Goal: Use online tool/utility: Utilize a website feature to perform a specific function

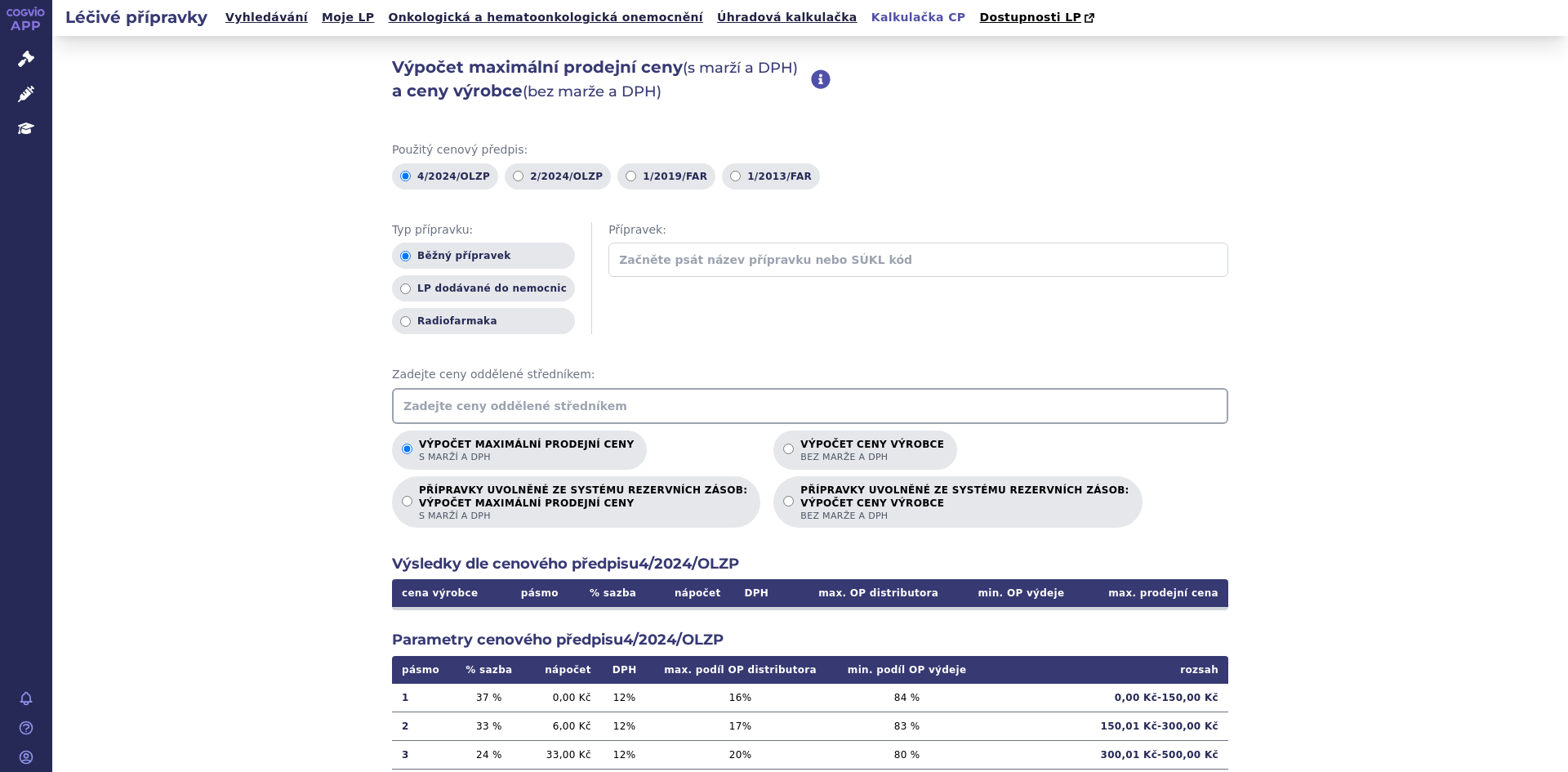
click at [627, 409] on input "text" at bounding box center [809, 406] width 836 height 36
click at [774, 436] on label "Výpočet ceny výrobce bez marže a DPH" at bounding box center [865, 450] width 184 height 39
click at [783, 444] on input "Výpočet ceny výrobce bez marže a DPH" at bounding box center [788, 448] width 10 height 10
radio input "true"
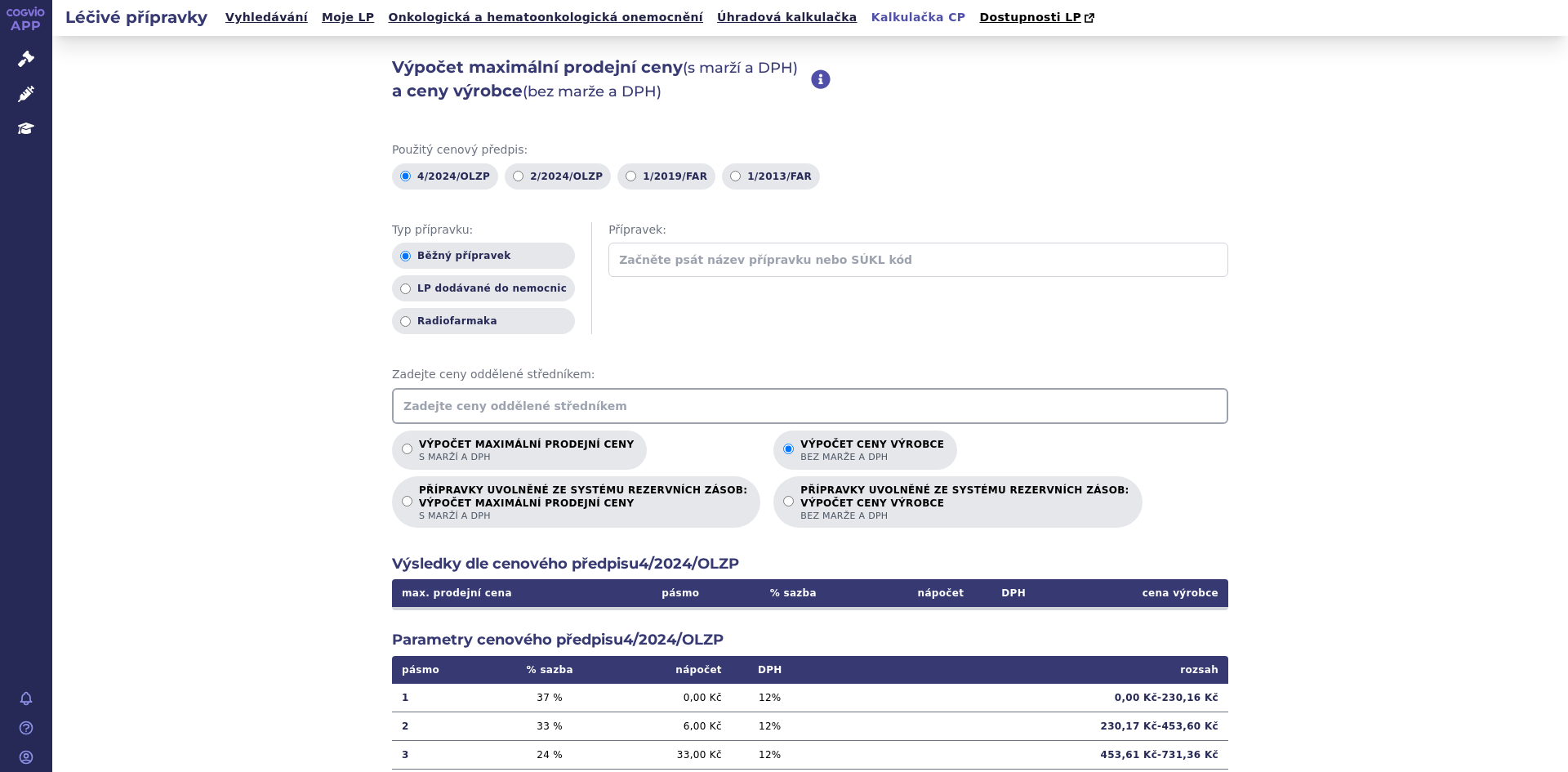
click at [734, 417] on input "text" at bounding box center [809, 406] width 836 height 36
click at [563, 407] on input "text" at bounding box center [809, 406] width 836 height 36
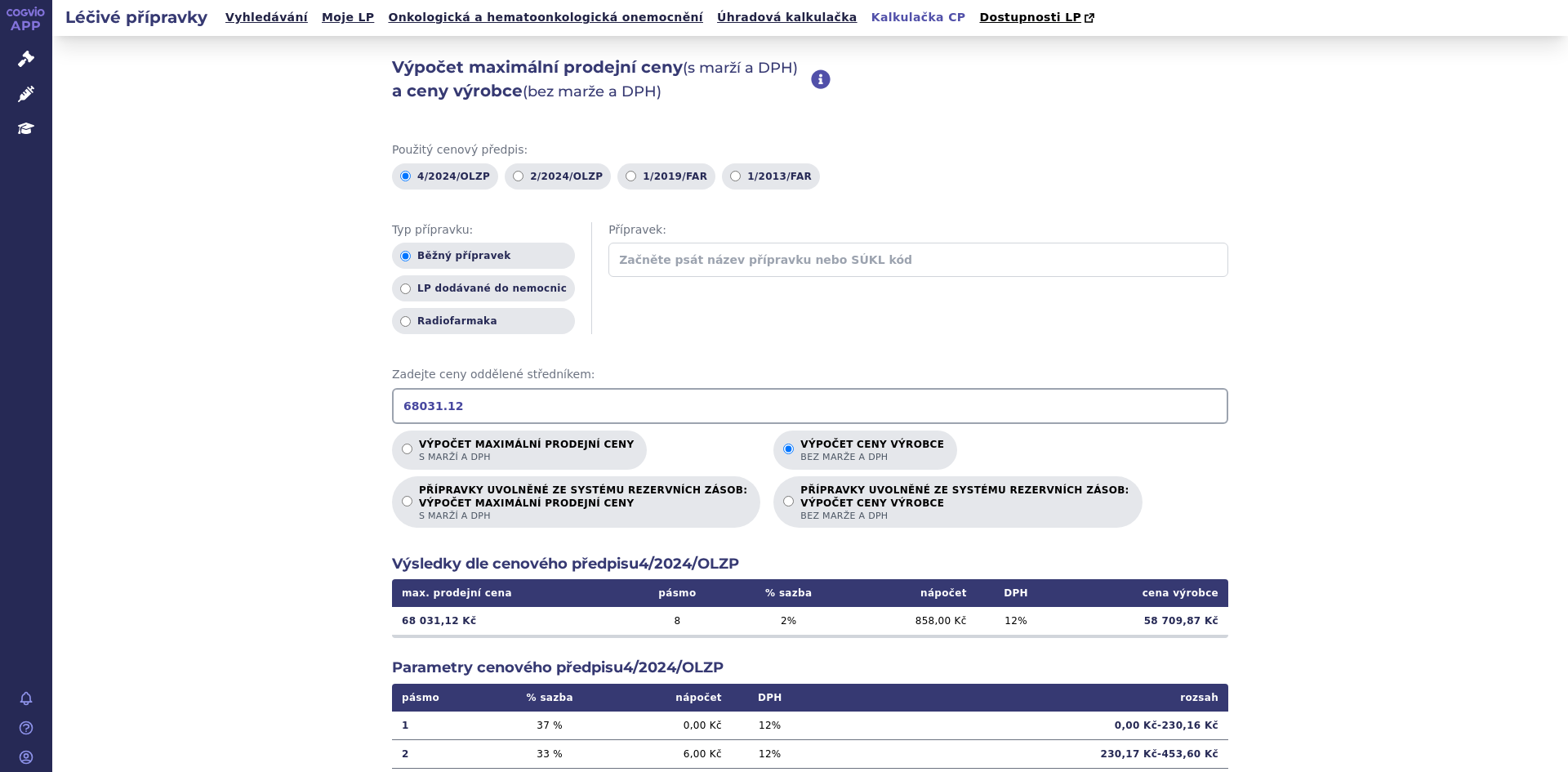
type input "68031.12"
click at [803, 387] on div "Zadejte ceny oddělené středníkem: 68031.12" at bounding box center [809, 394] width 836 height 57
click at [808, 404] on input "68031.12" at bounding box center [809, 406] width 836 height 36
